Goal: Task Accomplishment & Management: Complete application form

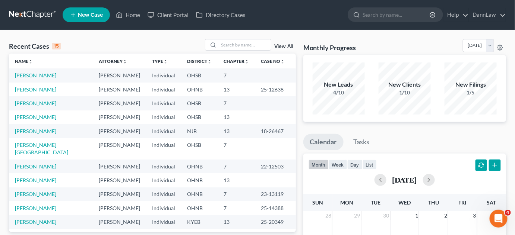
click at [96, 14] on span "New Case" at bounding box center [90, 15] width 25 height 6
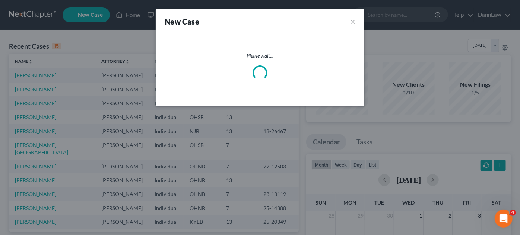
select select "61"
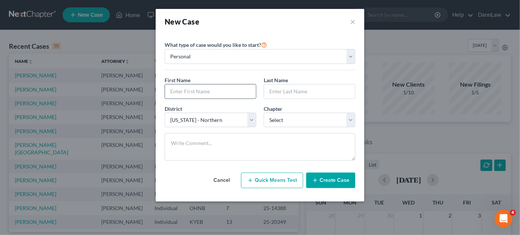
click at [207, 90] on input "text" at bounding box center [210, 92] width 91 height 14
type input "Stephanie"
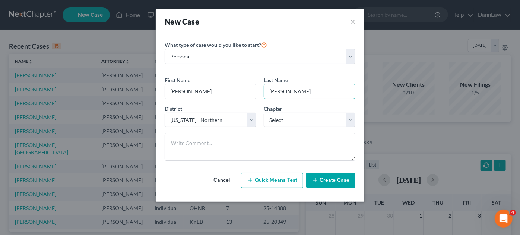
type input "Clark"
select select "74"
click at [275, 117] on select "Select 7 11 12 13" at bounding box center [310, 120] width 92 height 15
select select "0"
click at [264, 113] on select "Select 7 11 12 13" at bounding box center [310, 120] width 92 height 15
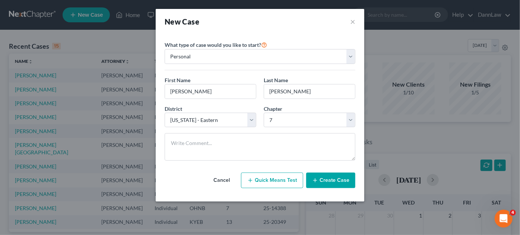
click at [324, 181] on button "Create Case" at bounding box center [330, 181] width 49 height 16
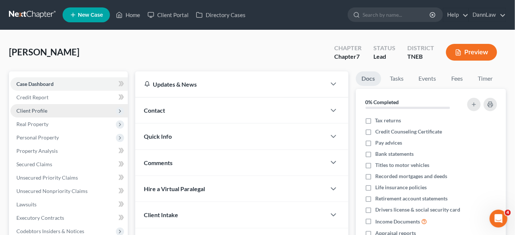
click at [48, 108] on span "Client Profile" at bounding box center [68, 110] width 117 height 13
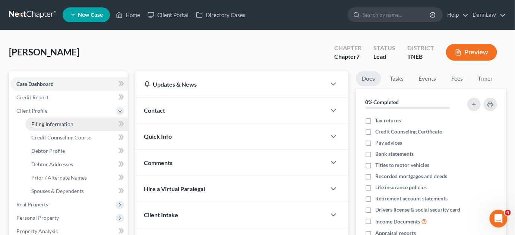
click at [74, 121] on link "Filing Information" at bounding box center [76, 124] width 102 height 13
select select "1"
select select "0"
select select "74"
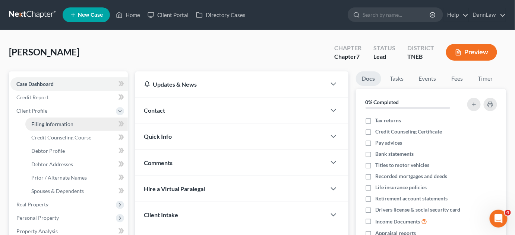
select select "44"
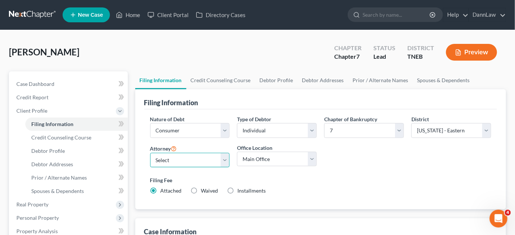
click at [190, 163] on select "Select Brian Flick - OHSB Brian Flick - KYEB Brian Flick - OHNB Marc Dann - OHN…" at bounding box center [190, 160] width 80 height 15
click at [251, 178] on label "Filing Fee" at bounding box center [320, 180] width 341 height 8
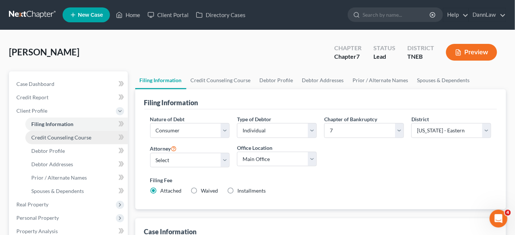
click at [90, 136] on link "Credit Counseling Course" at bounding box center [76, 137] width 102 height 13
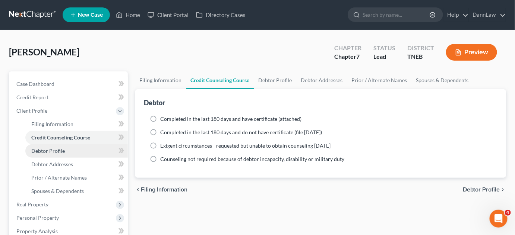
click at [79, 150] on link "Debtor Profile" at bounding box center [76, 150] width 102 height 13
select select "0"
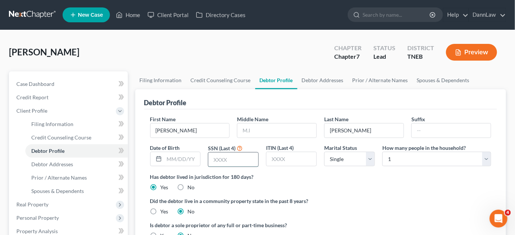
click at [223, 158] on input "text" at bounding box center [233, 160] width 50 height 14
type input "0832"
click at [183, 150] on div "Date of Birth" at bounding box center [175, 155] width 58 height 23
click at [184, 155] on input "text" at bounding box center [182, 159] width 36 height 14
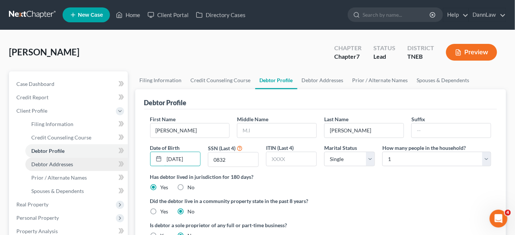
type input "11/22/1984"
click at [57, 167] on span "Debtor Addresses" at bounding box center [52, 164] width 42 height 6
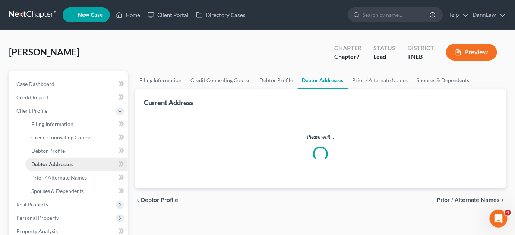
select select "0"
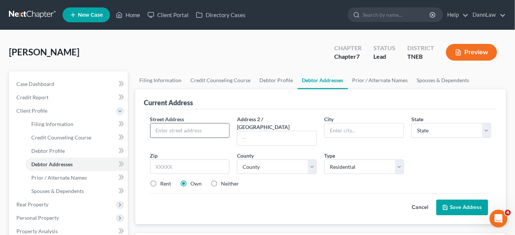
click at [177, 133] on input "text" at bounding box center [189, 131] width 79 height 14
paste input "153 Paint Rock Trail"
type input "153 Paint Rock Trail"
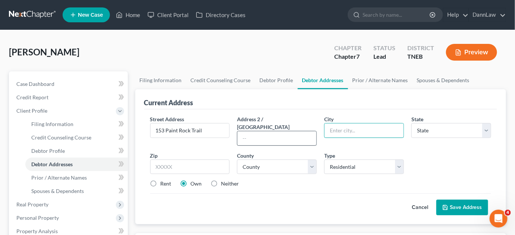
paste input "Philadelphia"
type input "Philadelphia"
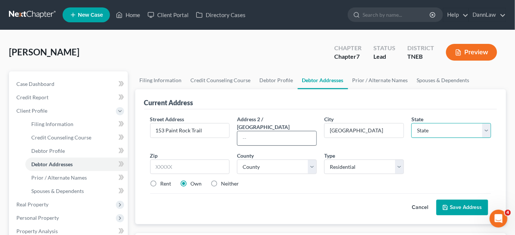
select select "44"
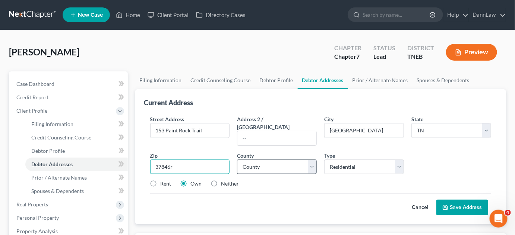
type input "37846"
select select "72"
click at [160, 180] on label "Rent" at bounding box center [165, 183] width 11 height 7
click at [163, 180] on input "Rent" at bounding box center [165, 182] width 5 height 5
radio input "true"
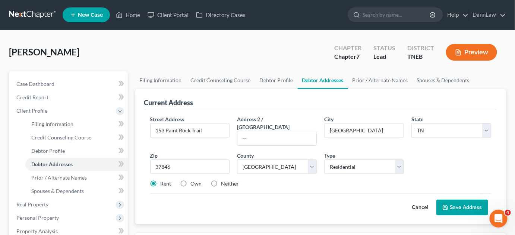
click at [465, 200] on button "Save Address" at bounding box center [462, 208] width 52 height 16
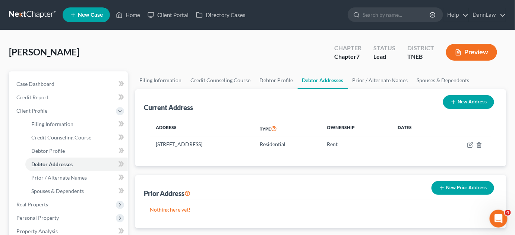
click at [261, 50] on div "Clark, Stephanie Upgraded Chapter Chapter 7 Status Lead District TNEB Preview" at bounding box center [257, 55] width 497 height 32
click at [498, 12] on link "DannLaw" at bounding box center [487, 14] width 36 height 13
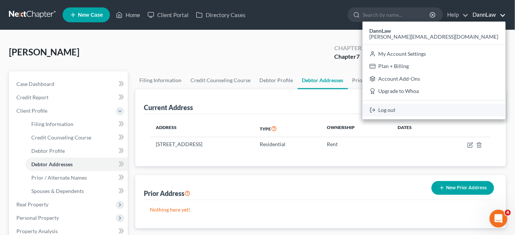
click at [465, 110] on link "Log out" at bounding box center [433, 110] width 143 height 13
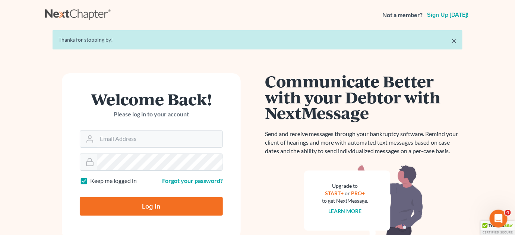
type input "[PERSON_NAME][EMAIL_ADDRESS][DOMAIN_NAME]"
click at [149, 208] on input "Log In" at bounding box center [151, 206] width 143 height 19
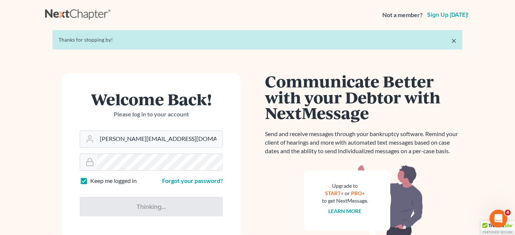
type input "Thinking..."
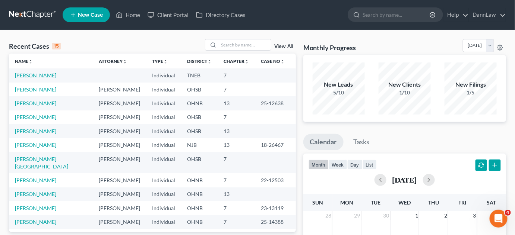
click at [44, 74] on link "Clark, Stephanie" at bounding box center [35, 75] width 41 height 6
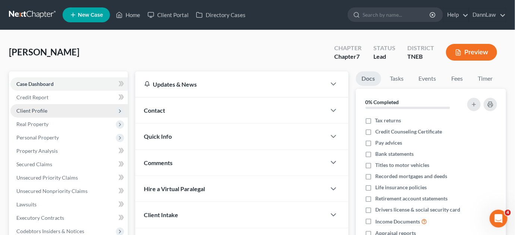
click at [57, 111] on span "Client Profile" at bounding box center [68, 110] width 117 height 13
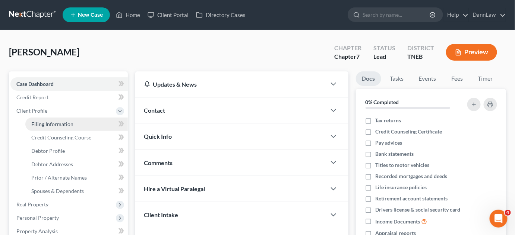
click at [58, 121] on span "Filing Information" at bounding box center [52, 124] width 42 height 6
select select "1"
select select "0"
select select "44"
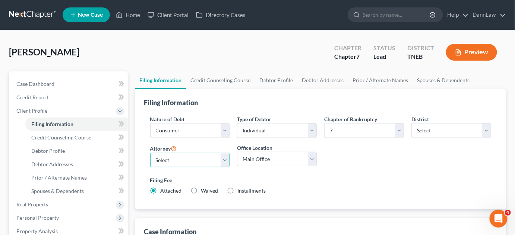
click at [187, 157] on select "Select Brian Flick - OHSB Brian Flick - KYEB Brian Flick - OHNB Marc Dann - OHN…" at bounding box center [190, 160] width 80 height 15
click at [224, 55] on div "Clark, Stephanie Upgraded Chapter Chapter 7 Status Lead District TNEB Preview" at bounding box center [257, 55] width 497 height 32
click at [497, 11] on link "DannLaw" at bounding box center [487, 14] width 36 height 13
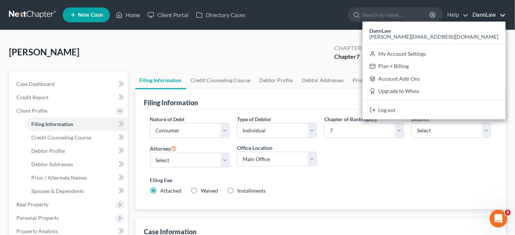
click at [244, 58] on div "Clark, Stephanie Upgraded Chapter Chapter 7 Status Lead District TNEB Preview" at bounding box center [257, 55] width 497 height 32
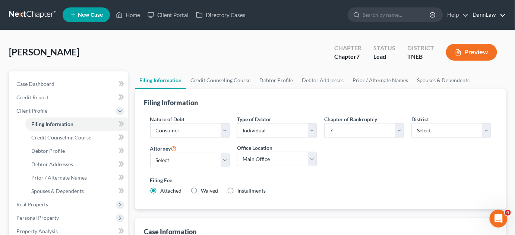
click at [494, 16] on link "DannLaw" at bounding box center [487, 14] width 36 height 13
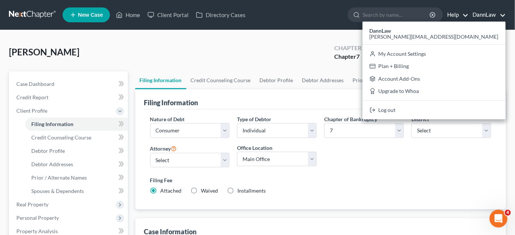
click at [458, 16] on link "Help" at bounding box center [455, 14] width 25 height 13
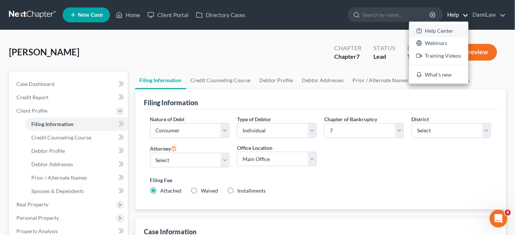
click at [447, 32] on link "Help Center" at bounding box center [438, 31] width 59 height 13
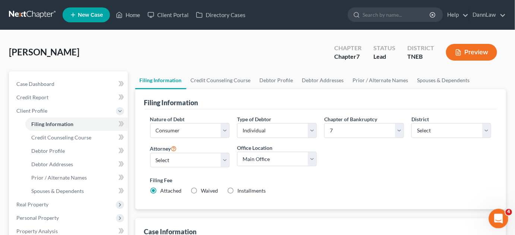
click at [500, 215] on icon "Open Intercom Messenger" at bounding box center [497, 218] width 12 height 12
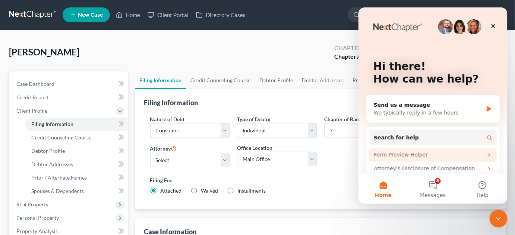
click at [486, 150] on div "Form Preview Helper" at bounding box center [432, 155] width 127 height 14
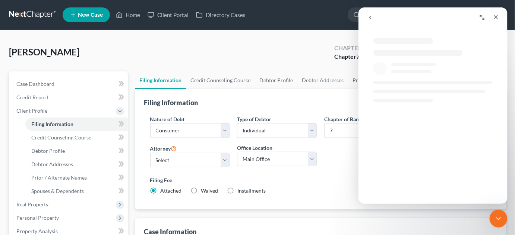
click at [486, 150] on div "Intercom messenger" at bounding box center [439, 158] width 149 height 71
click at [496, 18] on icon "Close" at bounding box center [495, 17] width 4 height 4
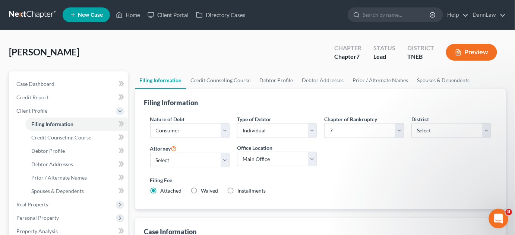
click at [499, 220] on icon "Open Intercom Messenger" at bounding box center [497, 218] width 12 height 12
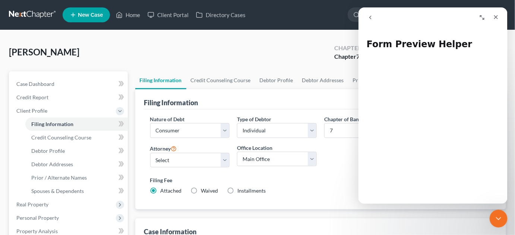
click at [373, 17] on button "go back" at bounding box center [370, 17] width 14 height 14
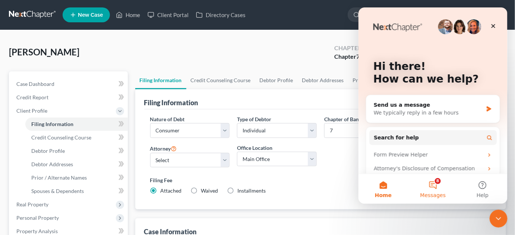
click at [426, 189] on button "8 Messages" at bounding box center [432, 189] width 50 height 30
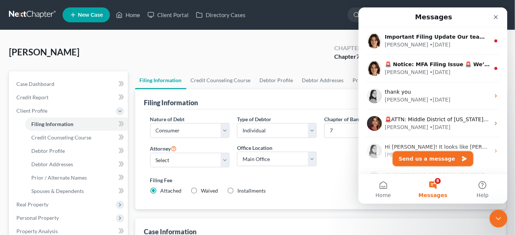
drag, startPoint x: 421, startPoint y: 154, endPoint x: 423, endPoint y: 158, distance: 4.7
click at [423, 158] on button "Send us a message" at bounding box center [432, 158] width 80 height 15
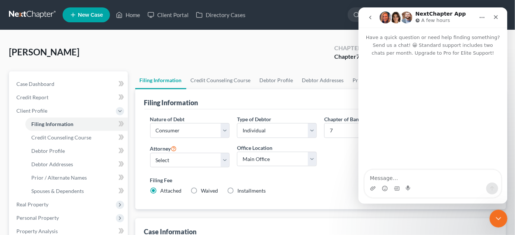
click at [423, 158] on div "Intercom messenger" at bounding box center [432, 114] width 149 height 114
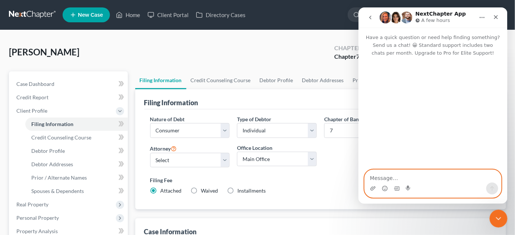
click at [419, 174] on textarea "Message…" at bounding box center [432, 176] width 136 height 13
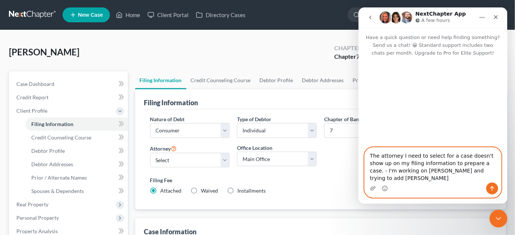
type textarea "The attorney I need to select for a case doesn't show up on my filing informati…"
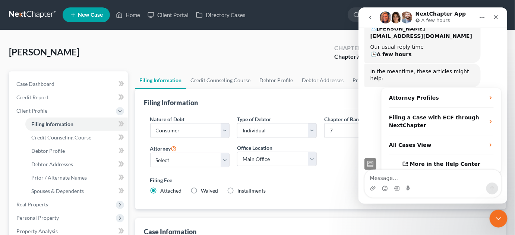
scroll to position [114, 0]
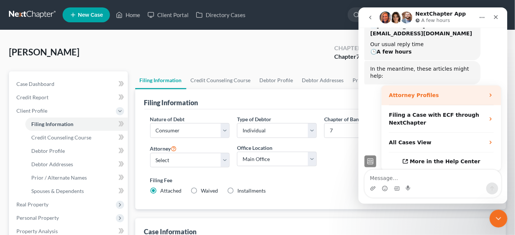
click at [492, 85] on div "Attorney Profiles" at bounding box center [441, 95] width 120 height 20
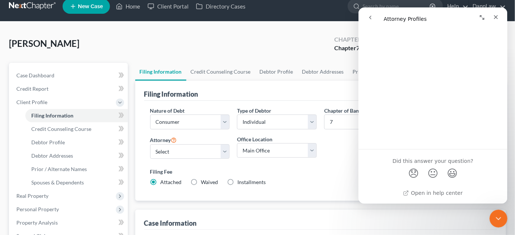
scroll to position [0, 0]
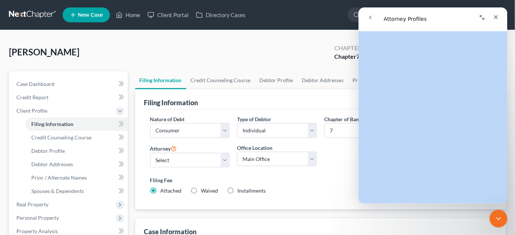
scroll to position [207, 0]
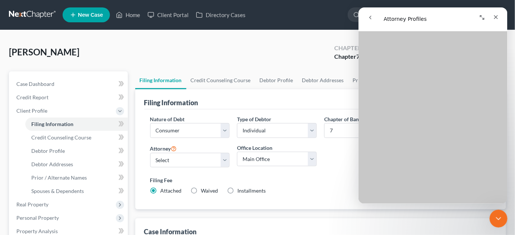
click at [336, 90] on div "Filing Information" at bounding box center [320, 99] width 353 height 20
click at [321, 62] on div "Clark, Stephanie Upgraded Chapter Chapter 7 Status Lead District TNEB Preview" at bounding box center [257, 55] width 497 height 32
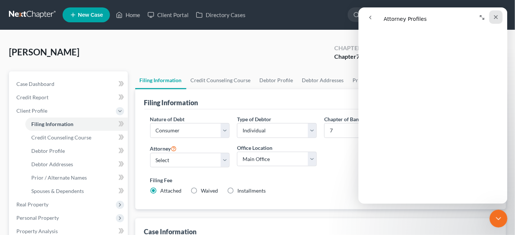
click at [497, 17] on icon "Close" at bounding box center [495, 17] width 6 height 6
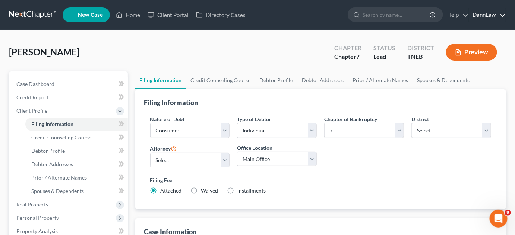
click at [492, 12] on link "DannLaw" at bounding box center [487, 14] width 36 height 13
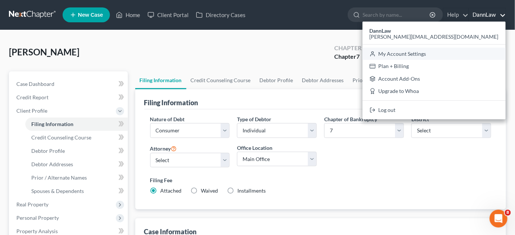
click at [486, 54] on link "My Account Settings" at bounding box center [433, 54] width 143 height 13
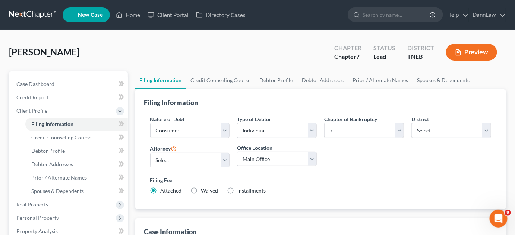
select select "61"
select select "24"
select select "36"
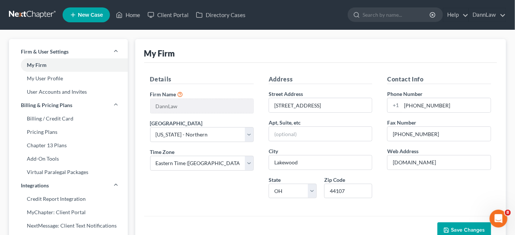
click at [292, 60] on div "My Firm" at bounding box center [320, 51] width 353 height 24
click at [57, 80] on link "My User Profile" at bounding box center [68, 78] width 119 height 13
select select "36"
select select "paralegal"
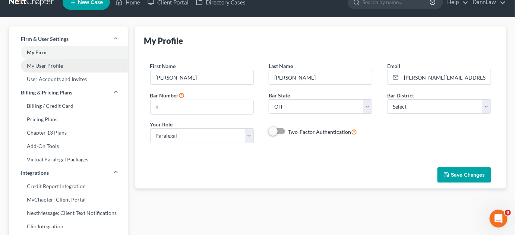
scroll to position [13, 0]
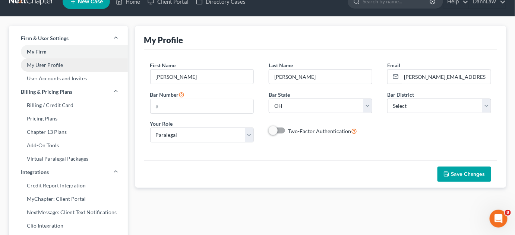
click at [57, 80] on link "User Accounts and Invites" at bounding box center [68, 78] width 119 height 13
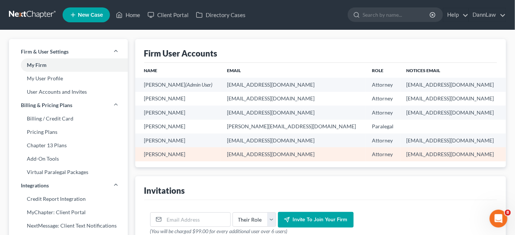
click at [296, 155] on td "bsnyder@dannlaw.com" at bounding box center [293, 154] width 145 height 14
click at [264, 158] on td "bsnyder@dannlaw.com" at bounding box center [293, 154] width 145 height 14
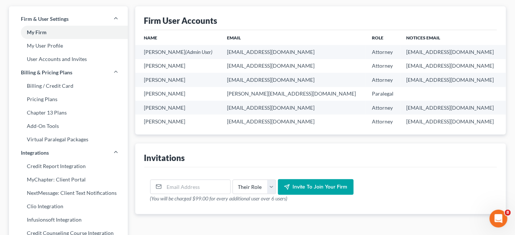
scroll to position [32, 0]
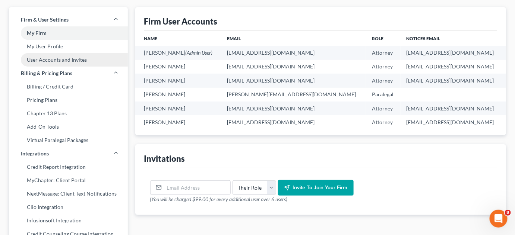
click at [87, 60] on link "User Accounts and Invites" at bounding box center [68, 59] width 119 height 13
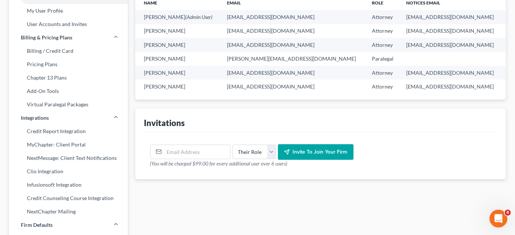
scroll to position [0, 0]
